Goal: Obtain resource: Download file/media

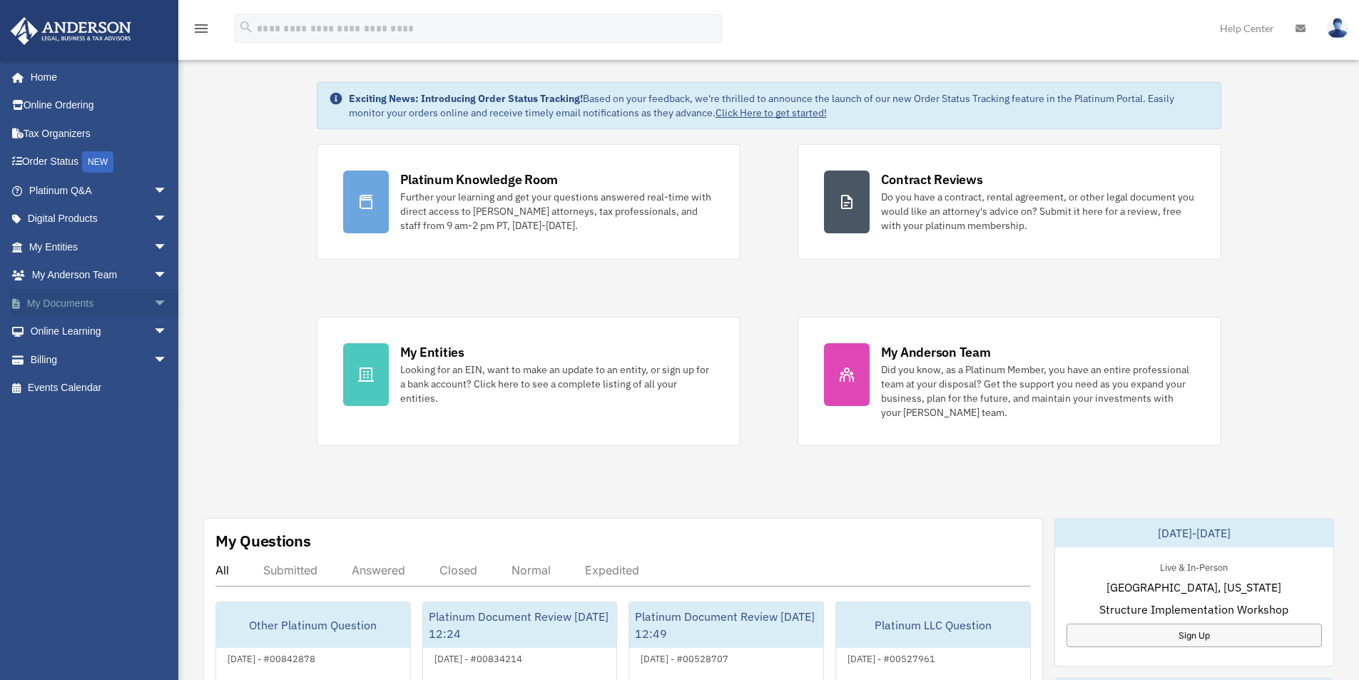
scroll to position [71, 0]
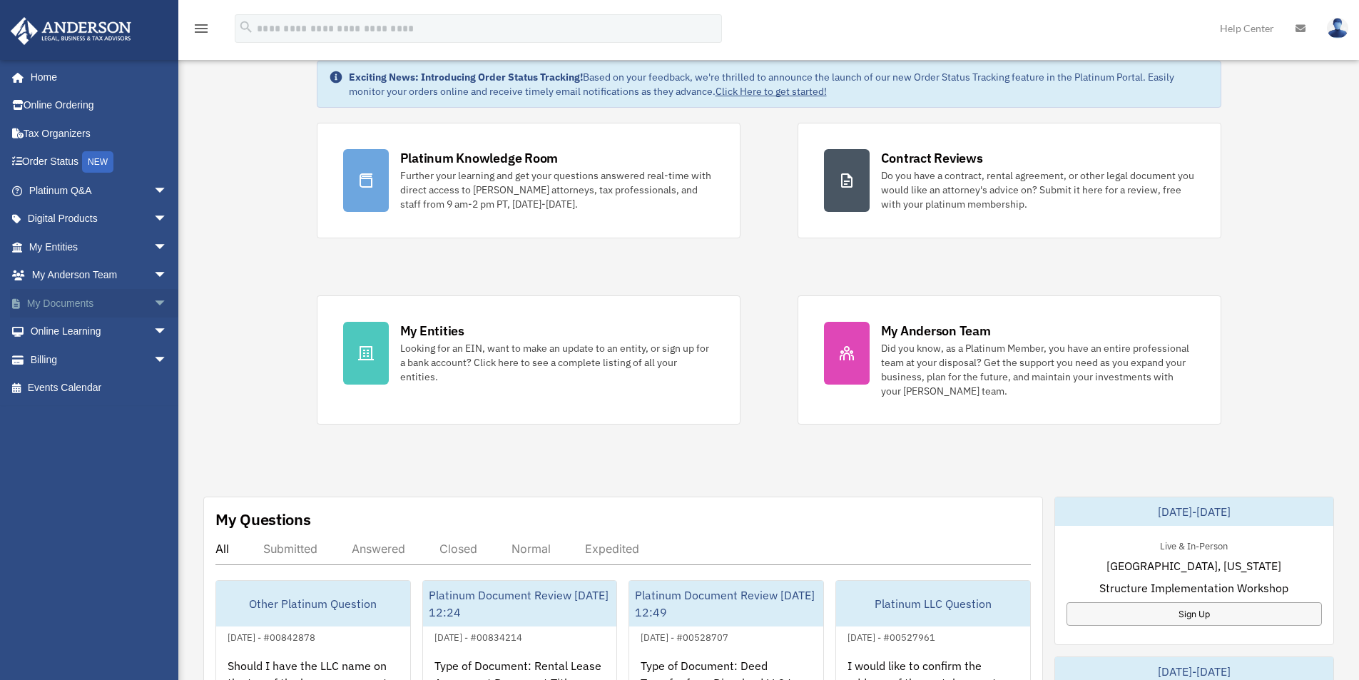
click at [66, 301] on link "My Documents arrow_drop_down" at bounding box center [99, 303] width 179 height 29
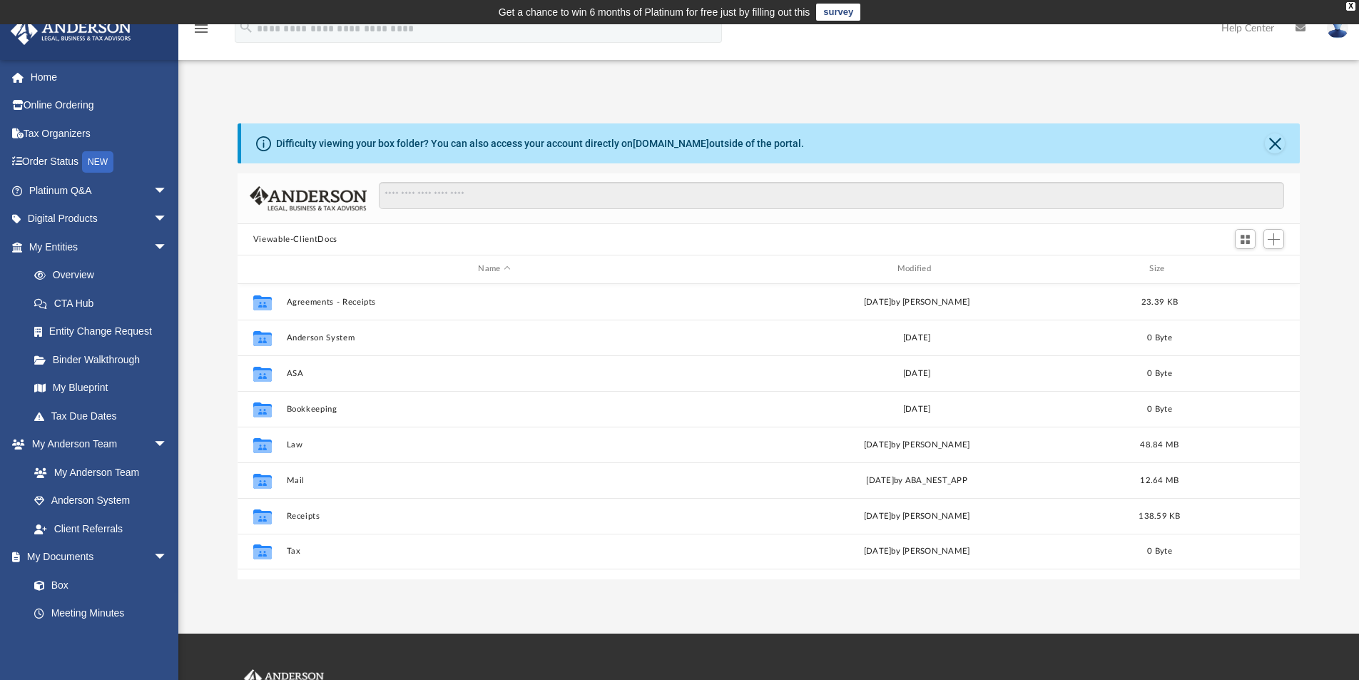
scroll to position [314, 1051]
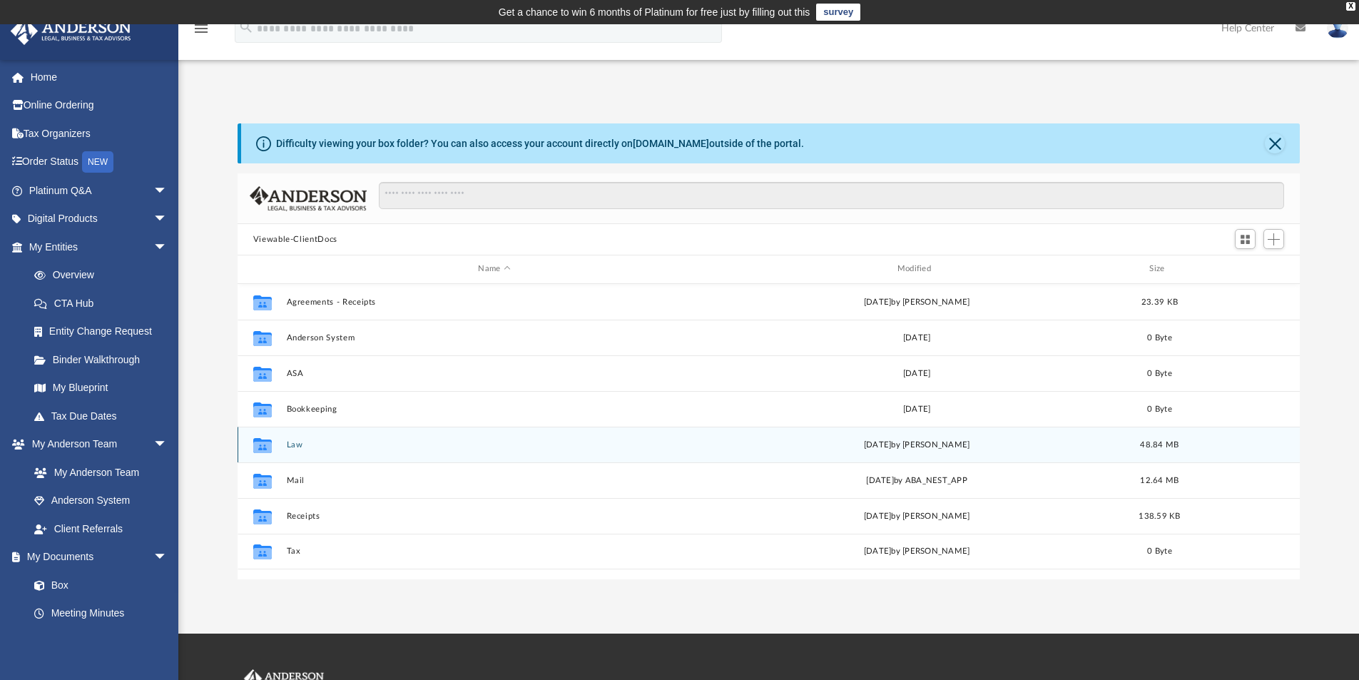
click at [290, 442] on button "Law" at bounding box center [494, 444] width 416 height 9
click at [337, 440] on button "Cipriani Holdings, LLC" at bounding box center [494, 444] width 416 height 9
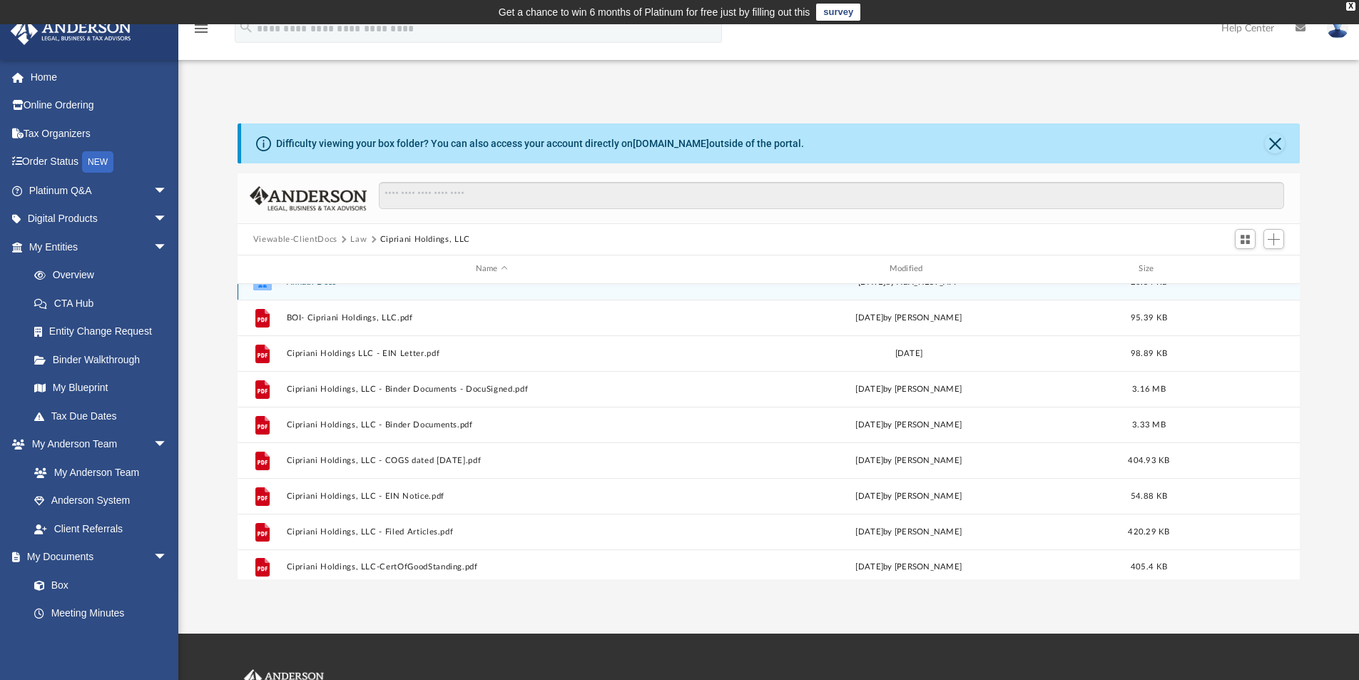
scroll to position [26, 0]
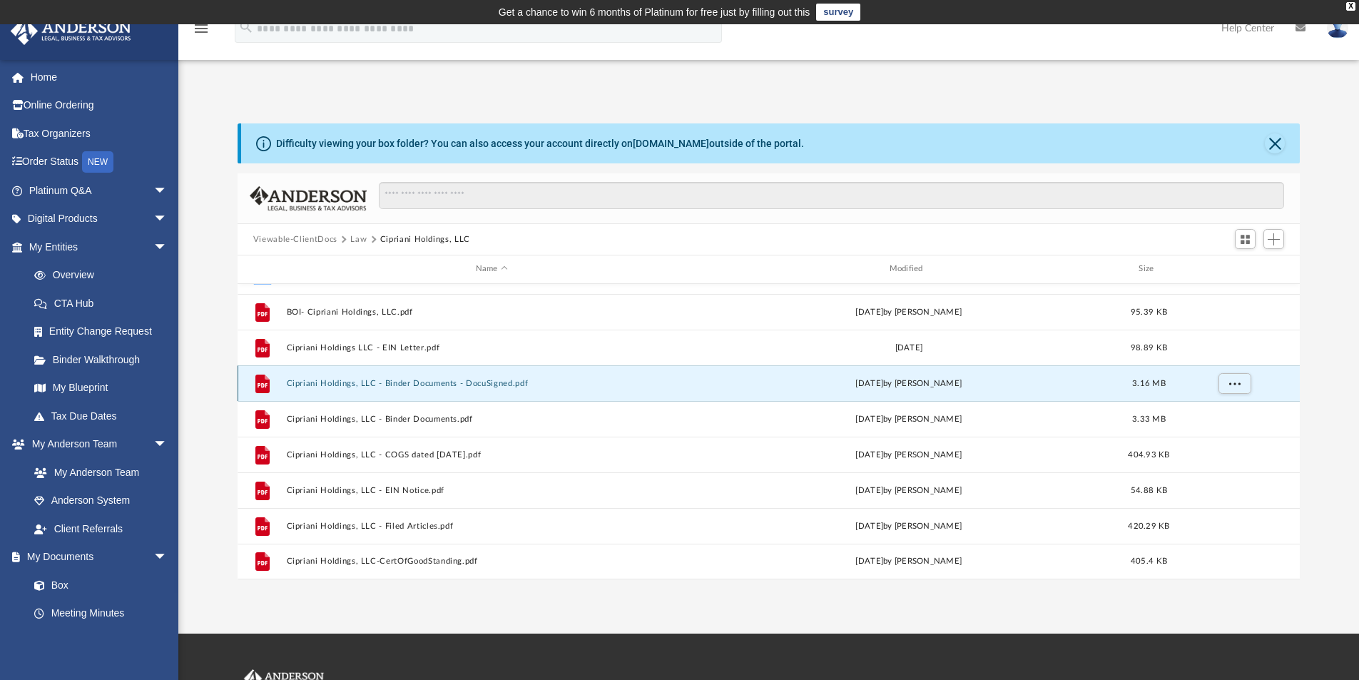
click at [409, 380] on button "Cipriani Holdings, LLC - Binder Documents - DocuSigned.pdf" at bounding box center [491, 383] width 411 height 9
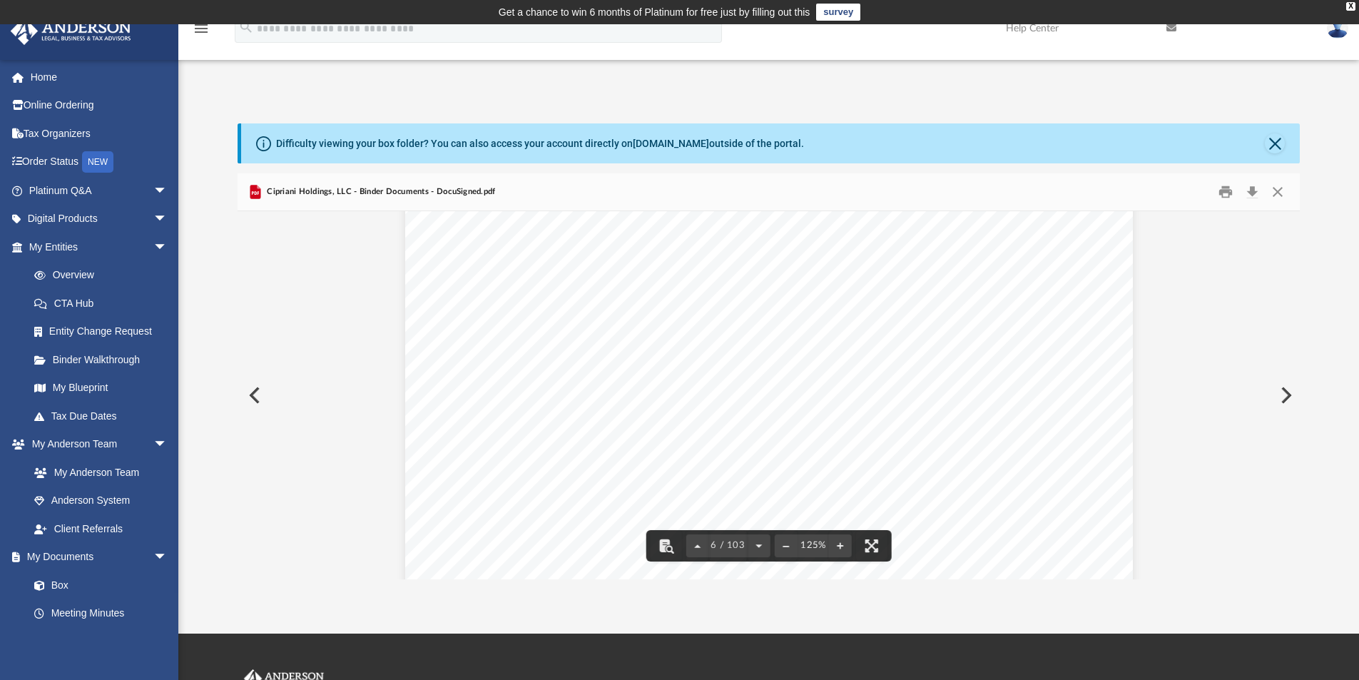
scroll to position [5421, 0]
click at [1251, 187] on button "Download" at bounding box center [1252, 192] width 26 height 22
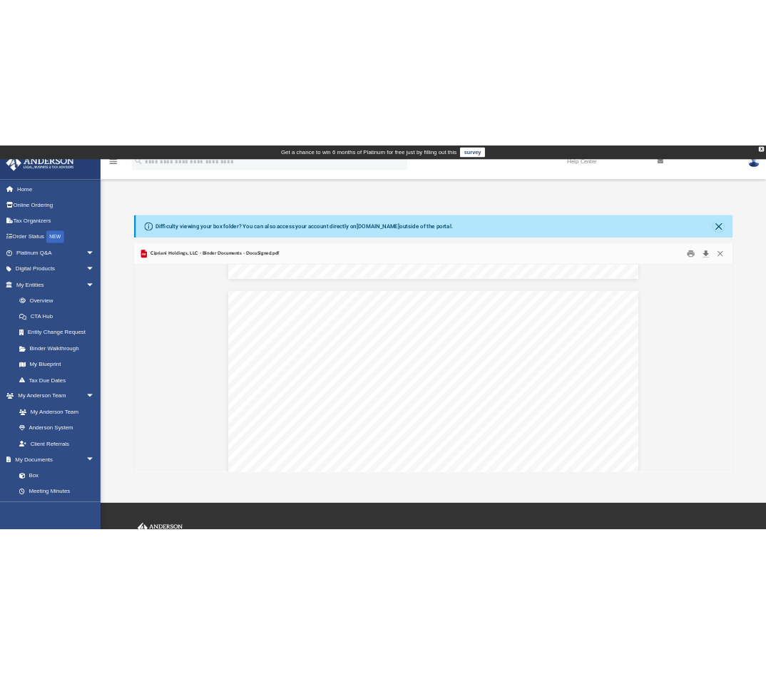
scroll to position [0, 0]
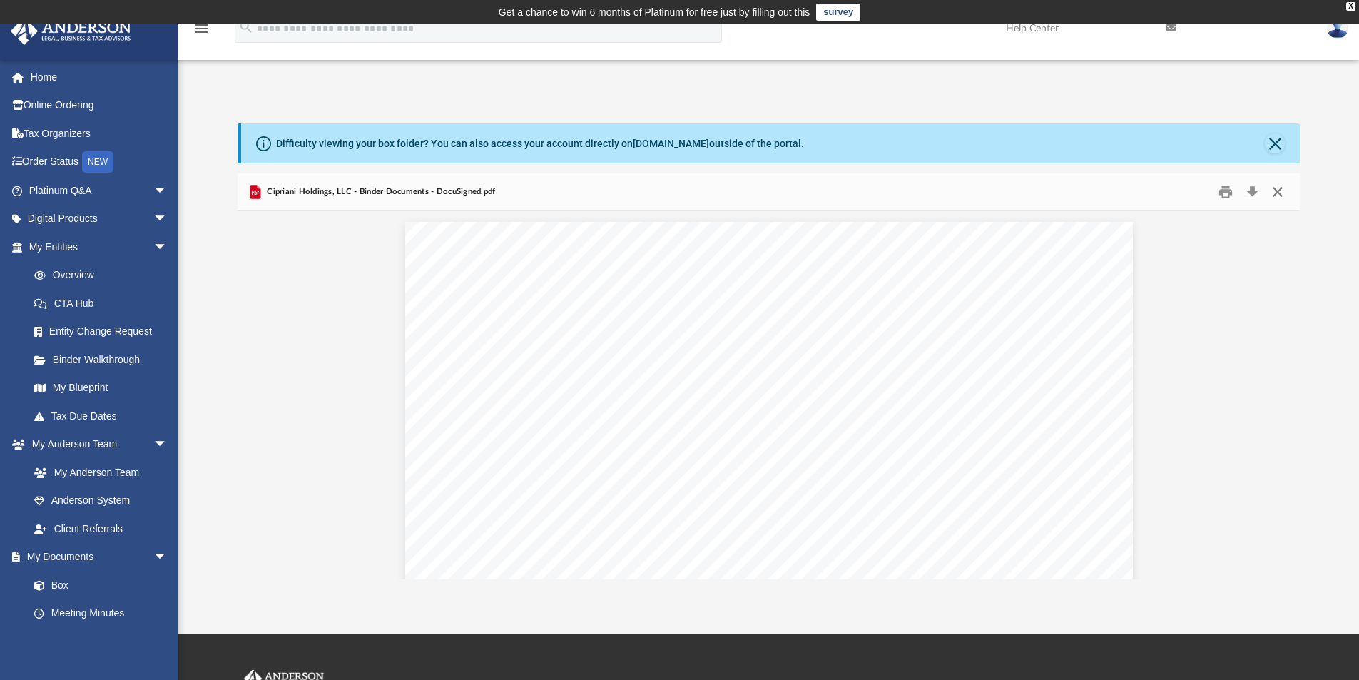
click at [1280, 190] on button "Close" at bounding box center [1278, 192] width 26 height 22
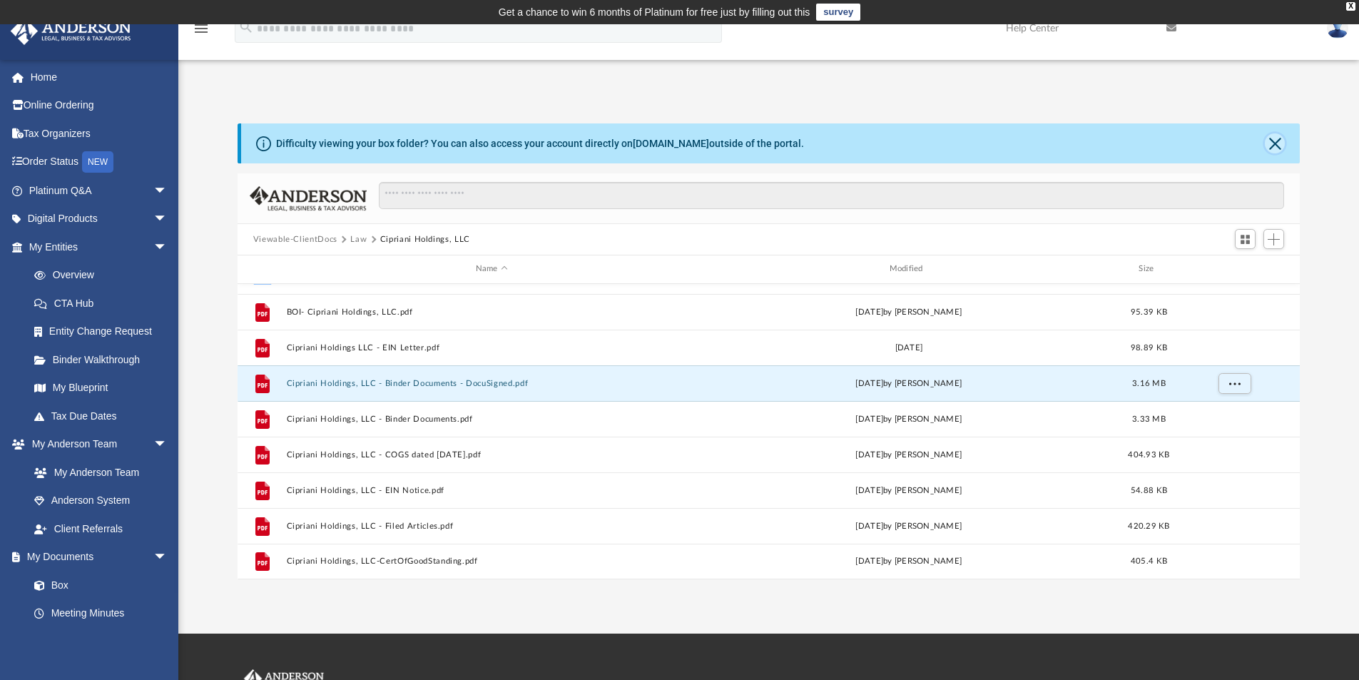
click at [1275, 140] on button "Close" at bounding box center [1275, 143] width 20 height 20
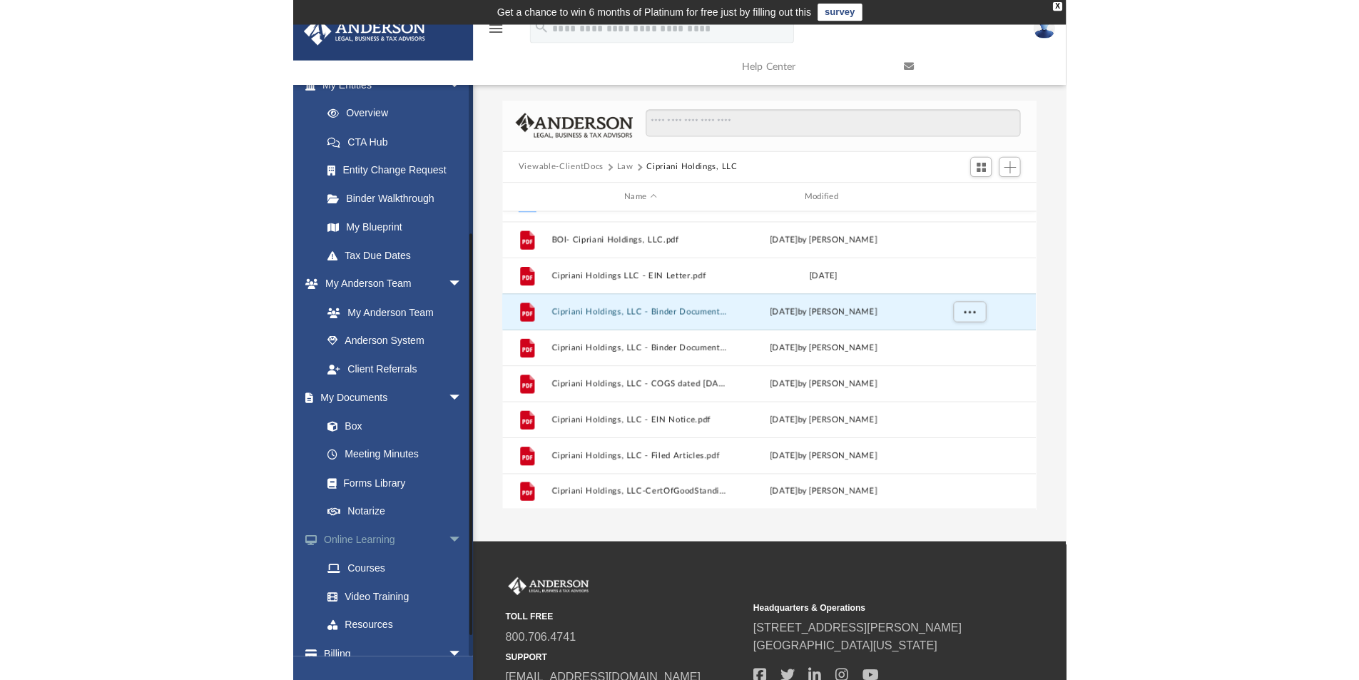
scroll to position [230, 0]
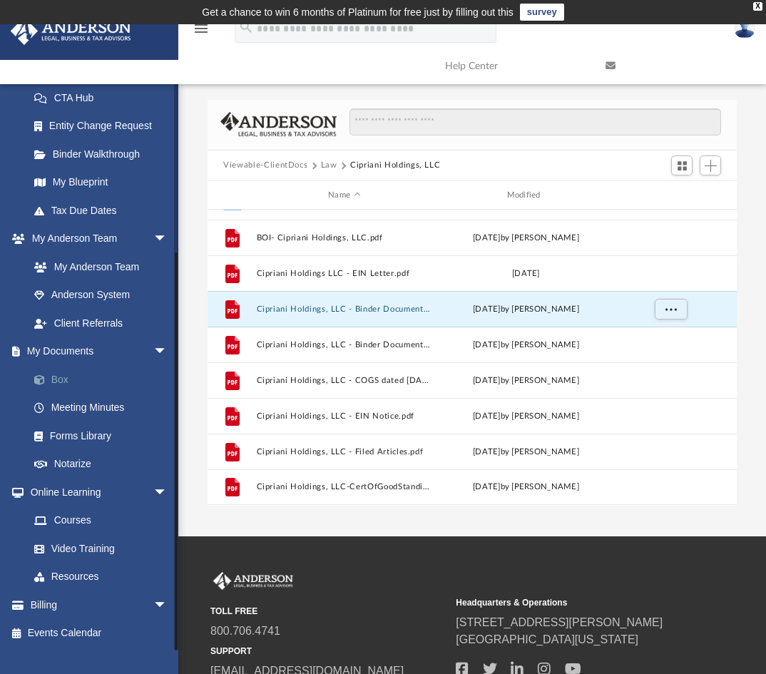
click at [62, 372] on link "Box" at bounding box center [104, 379] width 169 height 29
click at [60, 377] on link "Box" at bounding box center [104, 379] width 169 height 29
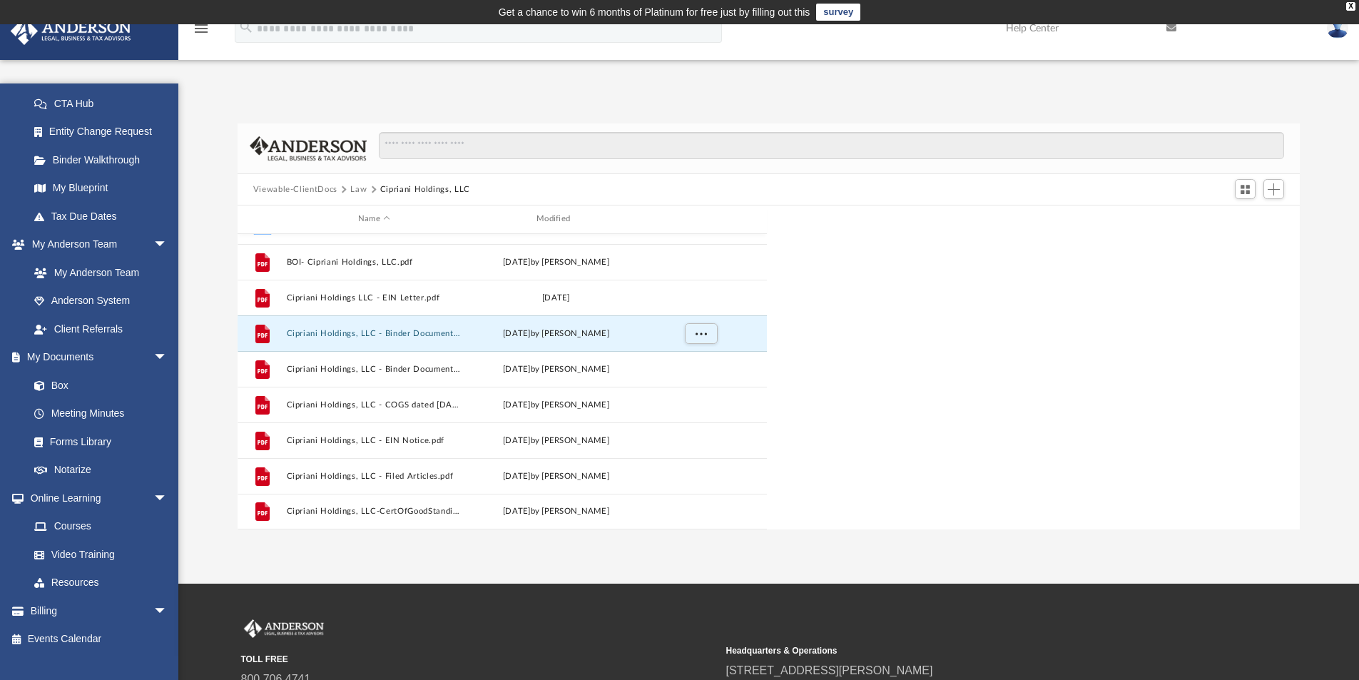
scroll to position [314, 1051]
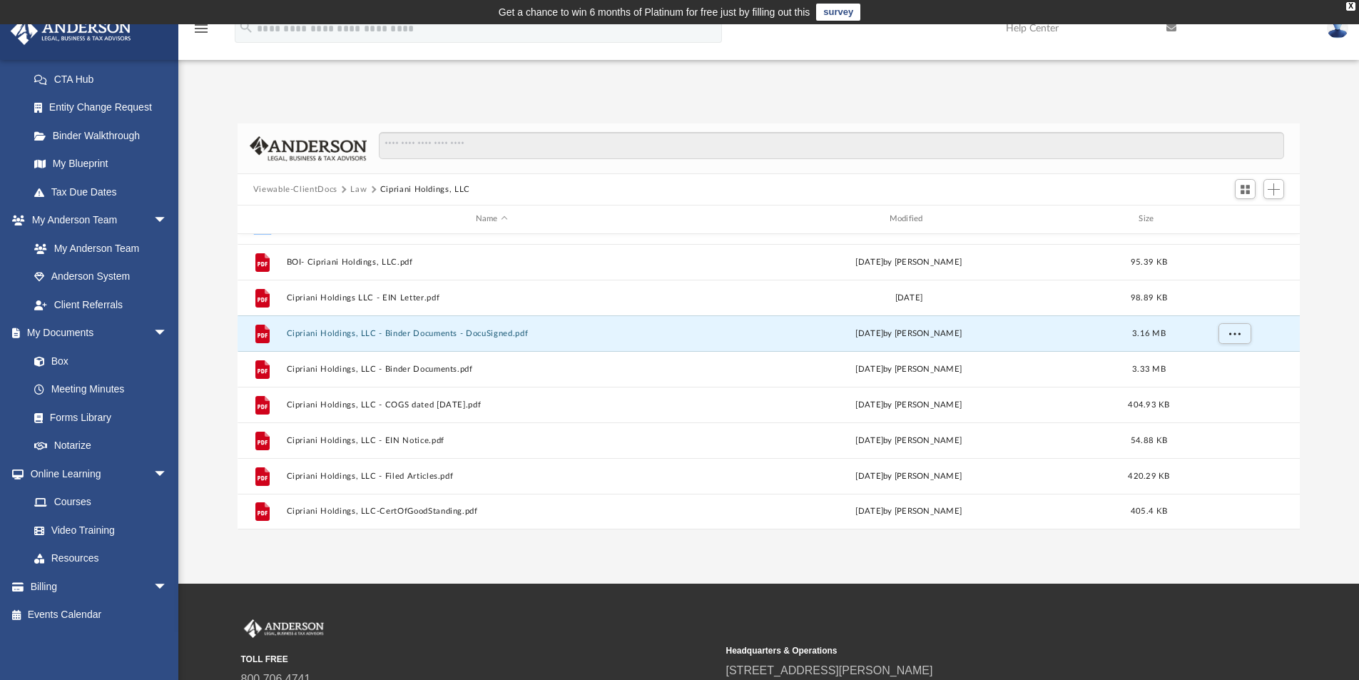
click at [356, 185] on button "Law" at bounding box center [358, 189] width 16 height 13
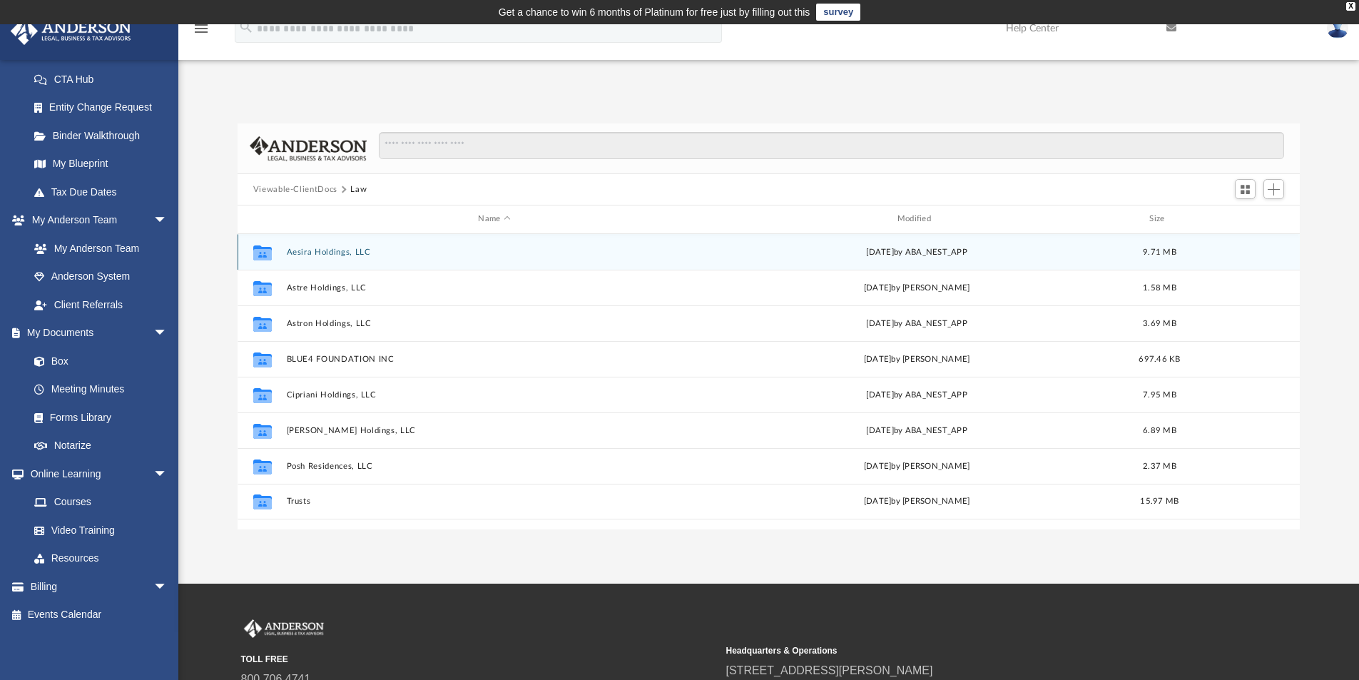
scroll to position [0, 0]
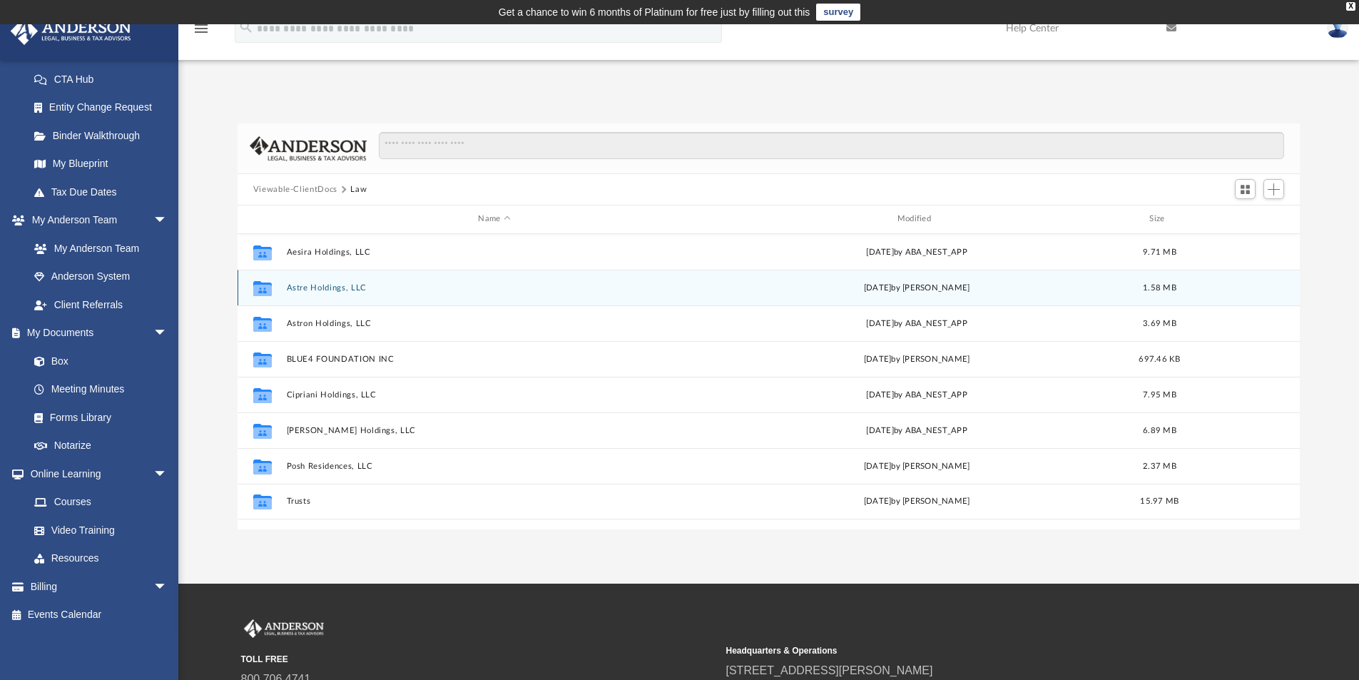
click at [331, 285] on button "Astre Holdings, LLC" at bounding box center [494, 287] width 416 height 9
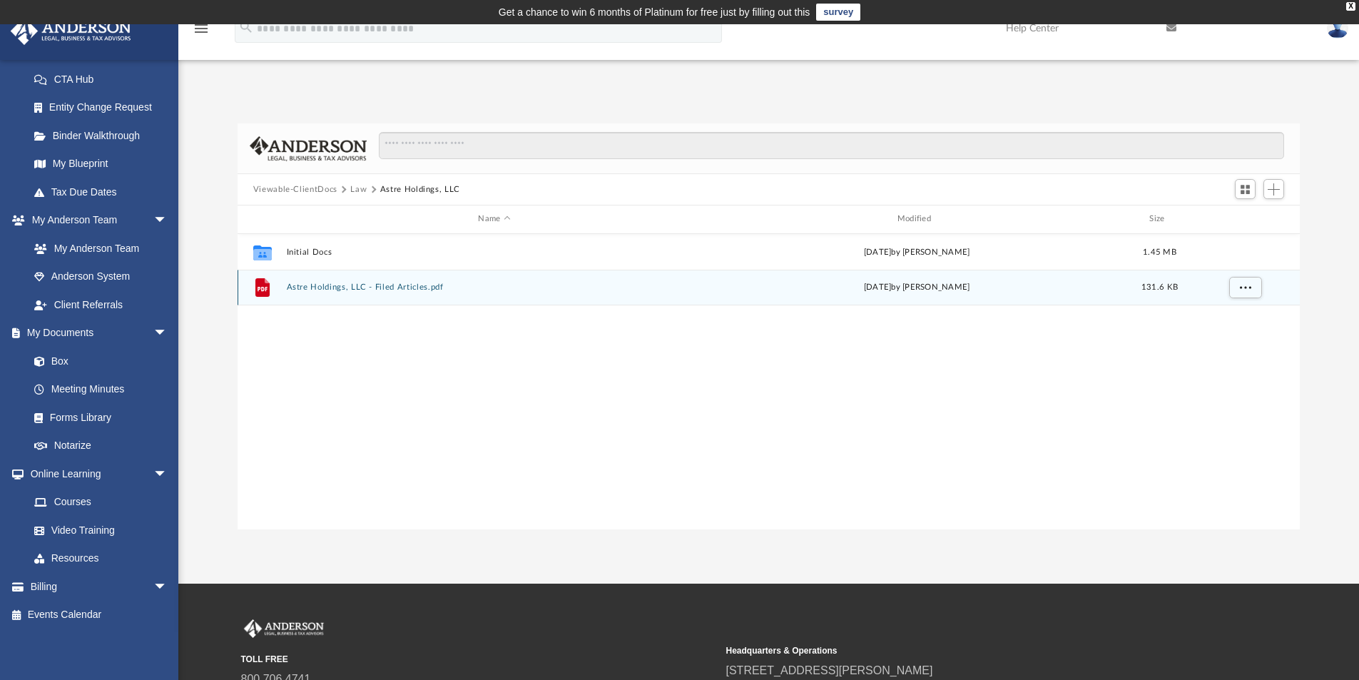
click at [370, 283] on button "Astre Holdings, LLC - Filed Articles.pdf" at bounding box center [494, 286] width 416 height 9
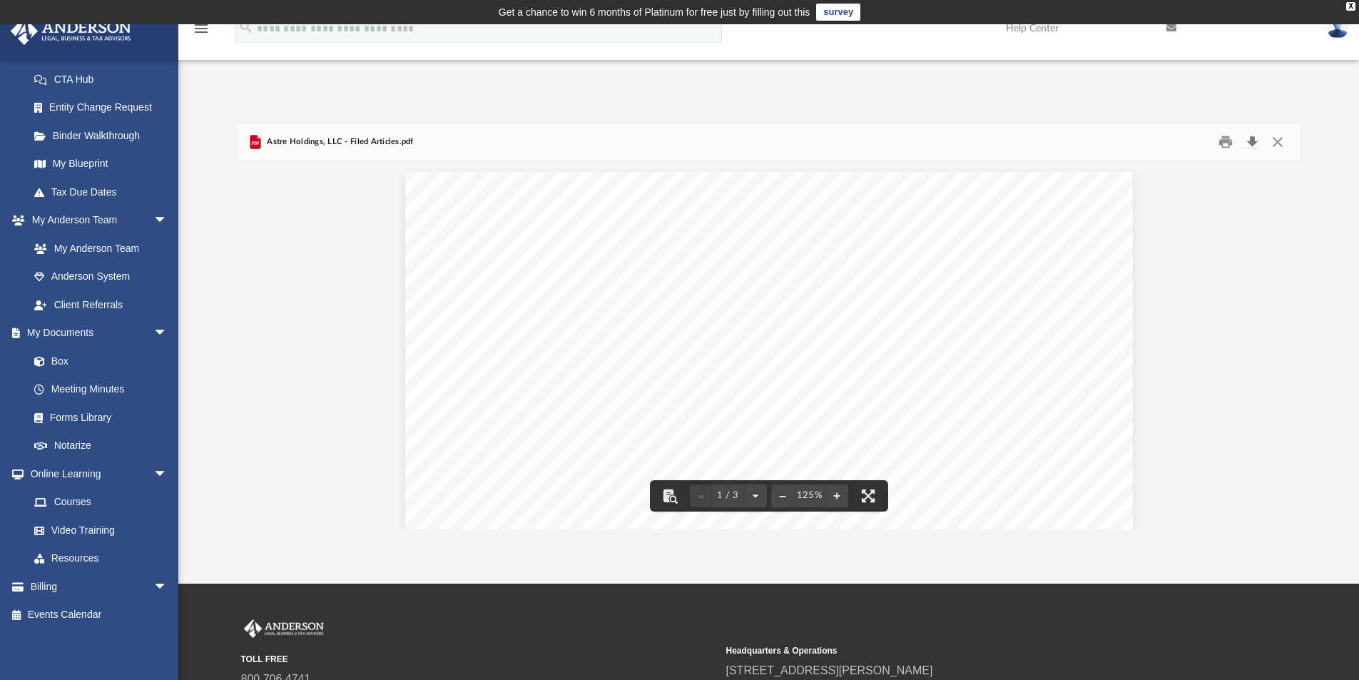
click at [1251, 140] on button "Download" at bounding box center [1252, 142] width 26 height 22
